Goal: Use online tool/utility: Utilize a website feature to perform a specific function

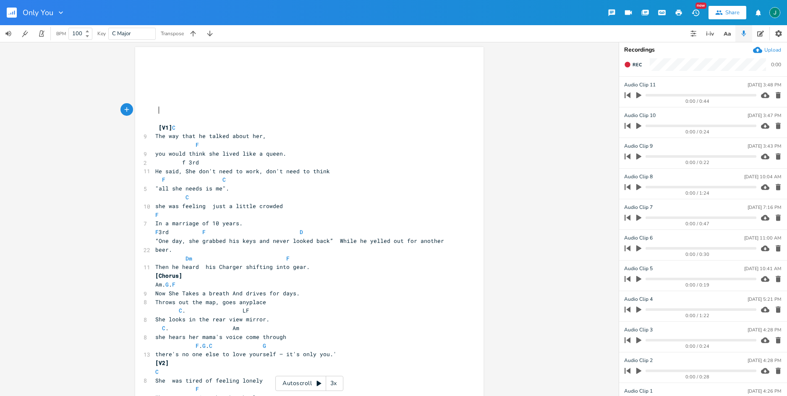
click at [174, 108] on pre at bounding box center [305, 110] width 303 height 9
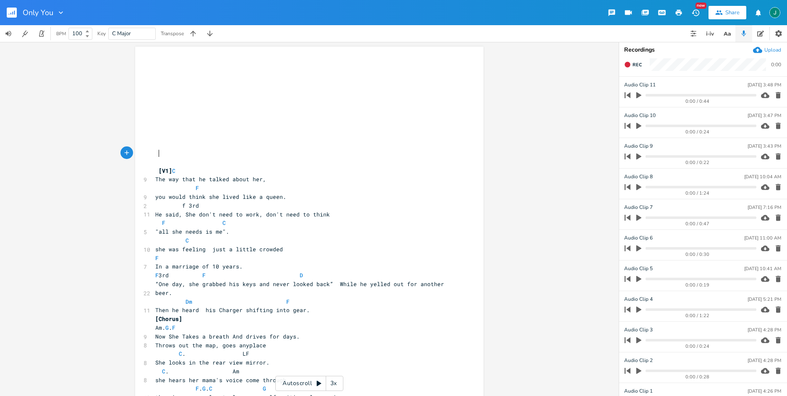
click at [332, 386] on div "3x" at bounding box center [333, 383] width 15 height 15
click at [332, 386] on div "4x" at bounding box center [333, 383] width 15 height 15
click at [332, 386] on div "5x" at bounding box center [333, 383] width 15 height 15
click at [332, 386] on div "1x" at bounding box center [333, 383] width 15 height 15
click at [319, 384] on icon at bounding box center [319, 383] width 7 height 7
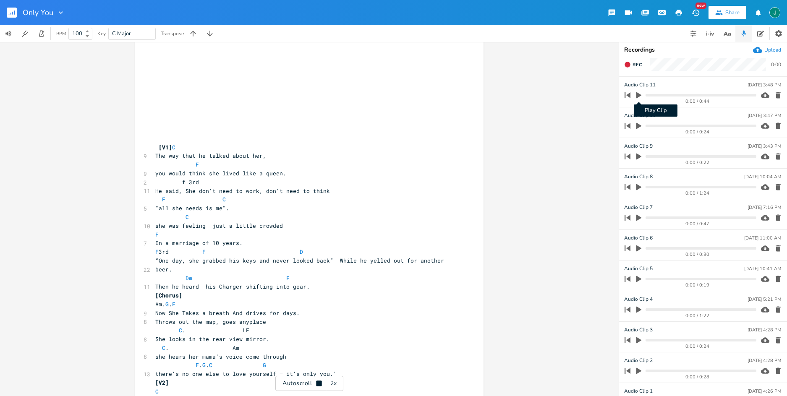
click at [639, 95] on icon "button" at bounding box center [638, 95] width 5 height 6
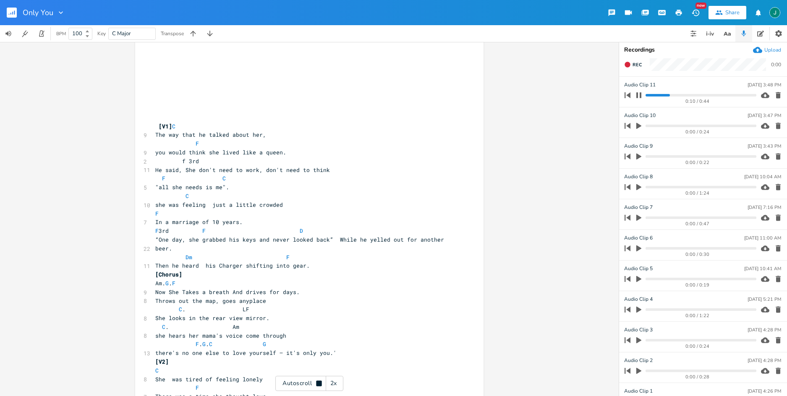
click at [639, 95] on icon "button" at bounding box center [638, 95] width 7 height 7
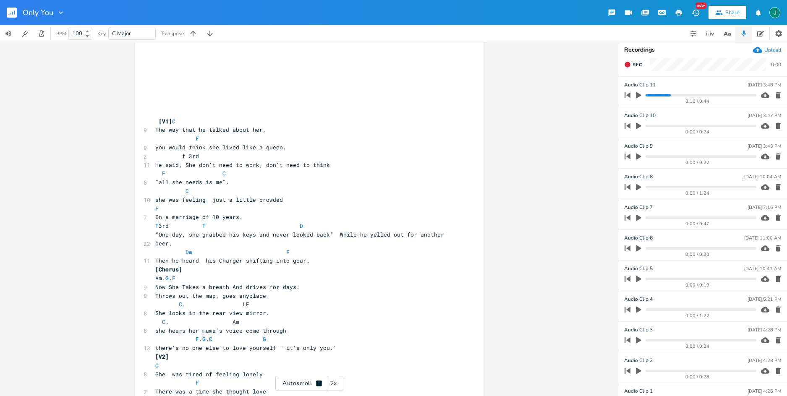
scroll to position [50, 0]
click at [317, 386] on icon at bounding box center [319, 383] width 7 height 7
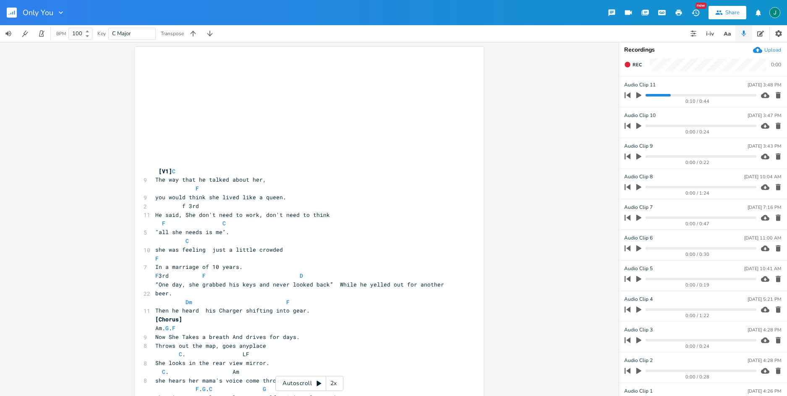
click at [334, 385] on div "2x" at bounding box center [333, 383] width 15 height 15
click at [334, 385] on div "3x" at bounding box center [333, 383] width 15 height 15
click at [334, 385] on div "4x" at bounding box center [333, 383] width 15 height 15
click at [334, 385] on div "5x" at bounding box center [333, 383] width 15 height 15
click at [334, 385] on div "1x" at bounding box center [333, 383] width 15 height 15
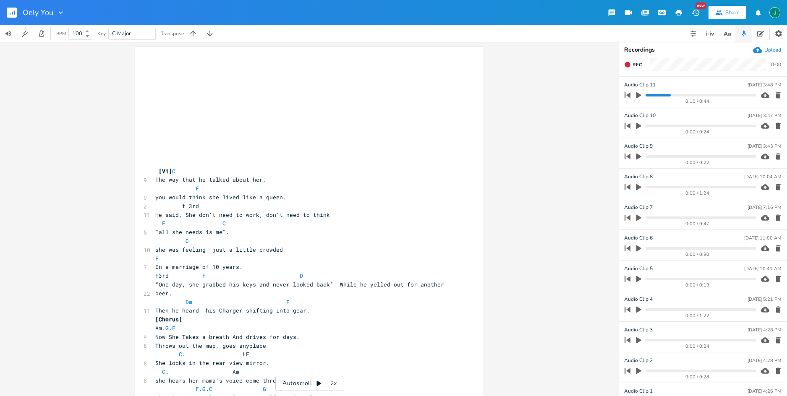
click at [319, 383] on icon at bounding box center [318, 383] width 5 height 5
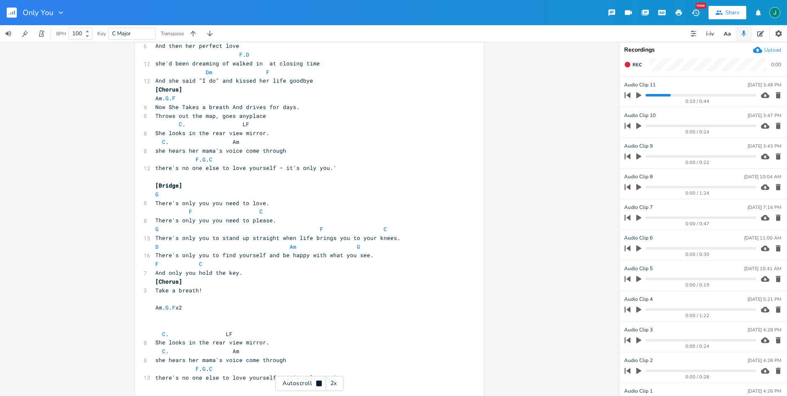
click at [334, 385] on div "2x" at bounding box center [333, 383] width 15 height 15
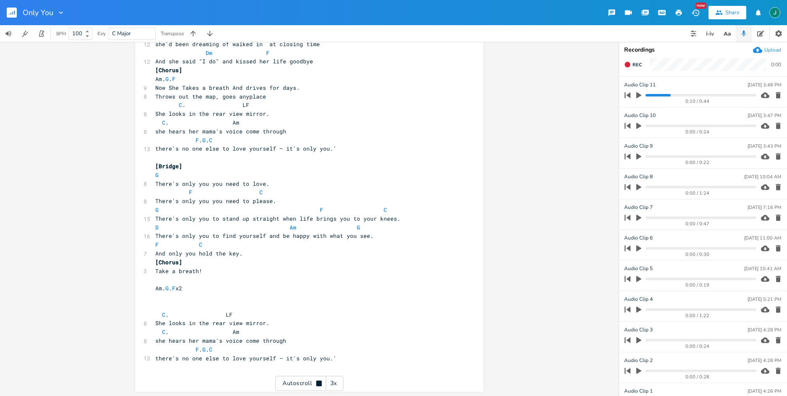
scroll to position [503, 0]
click at [9, 10] on rect "button" at bounding box center [12, 13] width 10 height 10
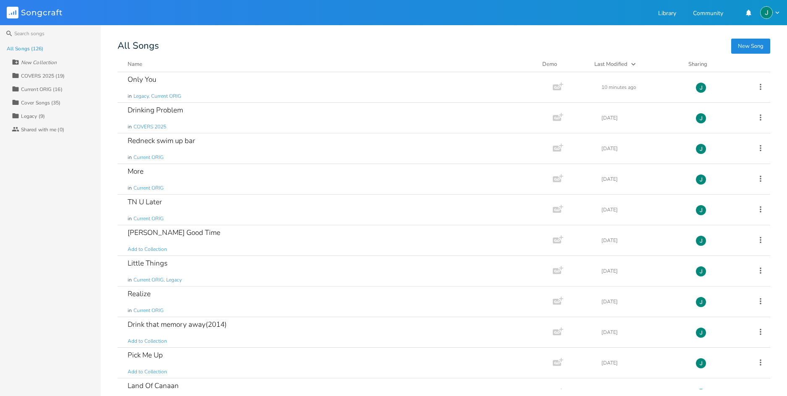
click at [39, 76] on div "COVERS 2025 (19)" at bounding box center [43, 75] width 44 height 5
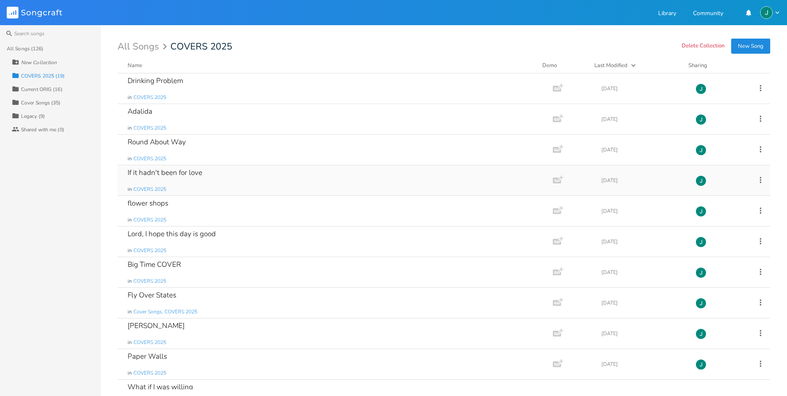
scroll to position [266, 0]
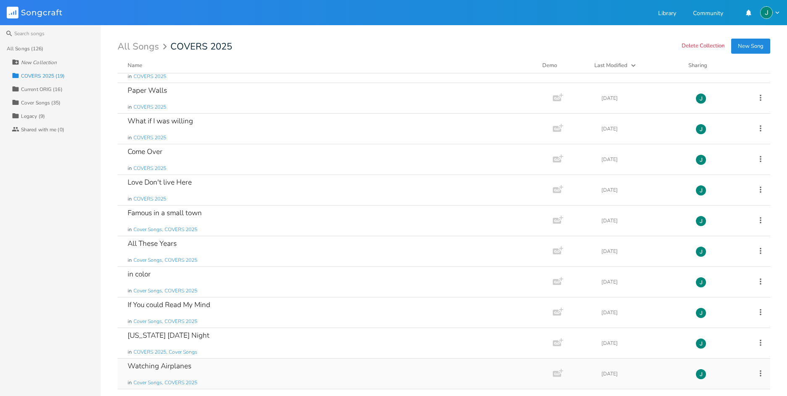
click at [179, 367] on div "Watching Airplanes" at bounding box center [160, 366] width 64 height 7
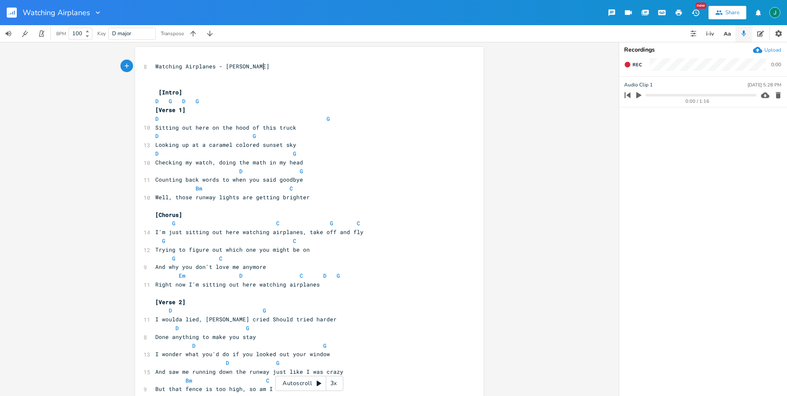
click at [256, 78] on pre at bounding box center [305, 75] width 303 height 9
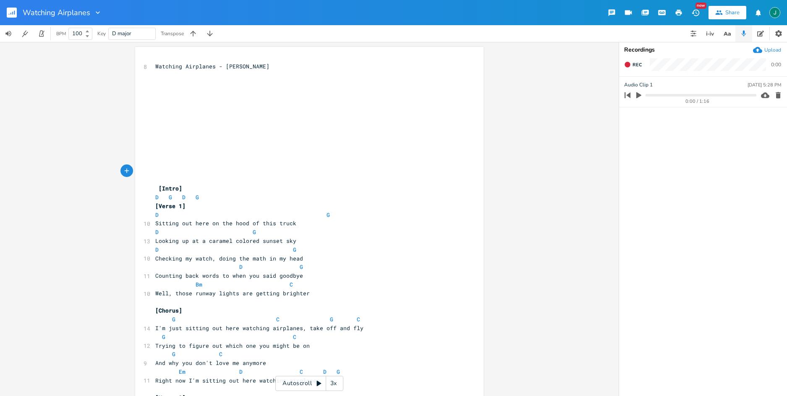
click at [332, 382] on div "3x" at bounding box center [333, 383] width 15 height 15
click at [332, 382] on div "4x" at bounding box center [333, 383] width 15 height 15
click at [332, 382] on div "5x" at bounding box center [333, 383] width 15 height 15
click at [332, 382] on div "1x" at bounding box center [333, 383] width 15 height 15
click at [334, 382] on div "2x" at bounding box center [333, 383] width 15 height 15
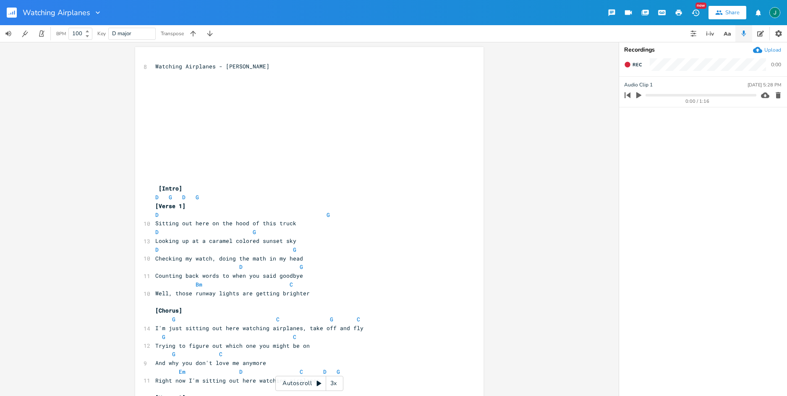
click at [334, 382] on div "3x" at bounding box center [333, 383] width 15 height 15
click at [334, 382] on div "4x" at bounding box center [333, 383] width 15 height 15
click at [334, 382] on div "5x" at bounding box center [333, 383] width 15 height 15
click at [316, 382] on icon at bounding box center [318, 383] width 5 height 5
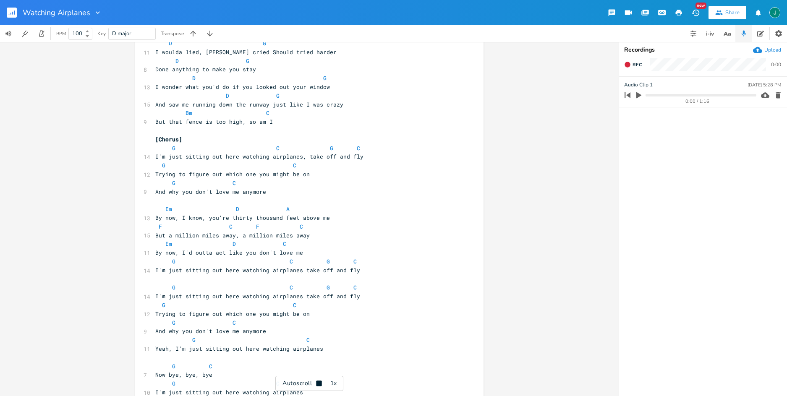
scroll to position [399, 0]
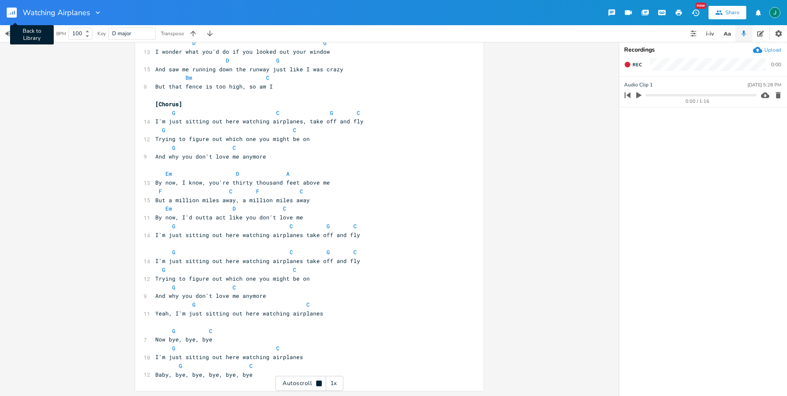
click at [10, 9] on rect "button" at bounding box center [12, 13] width 10 height 10
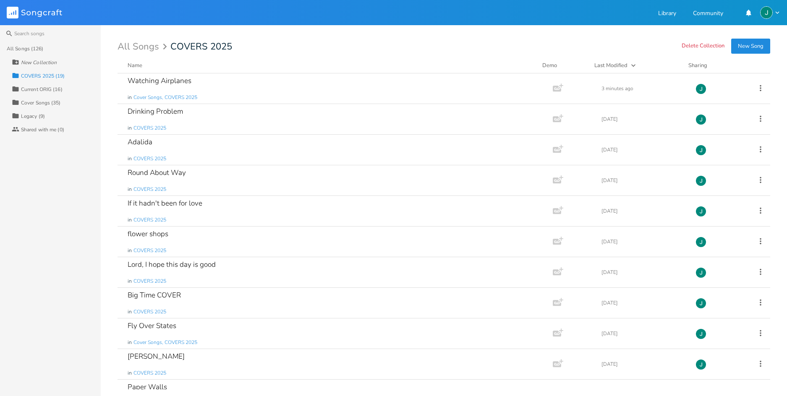
click at [35, 76] on div "COVERS 2025 (19)" at bounding box center [43, 75] width 44 height 5
click at [33, 88] on div "Current ORIG (16)" at bounding box center [42, 89] width 42 height 5
click at [140, 231] on div "Realize" at bounding box center [139, 233] width 23 height 7
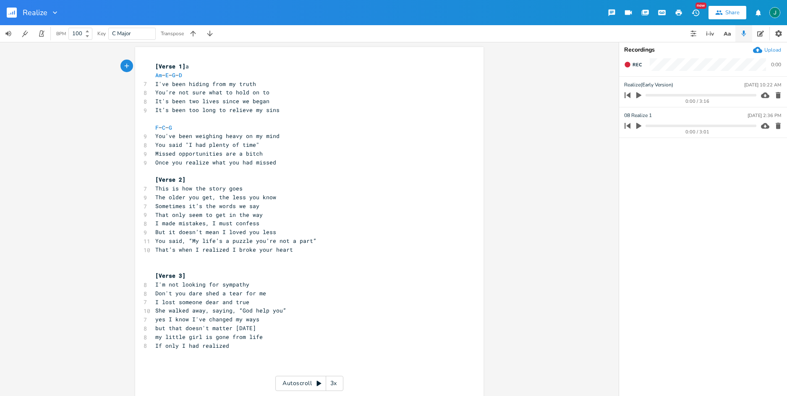
click at [12, 16] on rect "button" at bounding box center [12, 13] width 10 height 10
